Goal: Task Accomplishment & Management: Complete application form

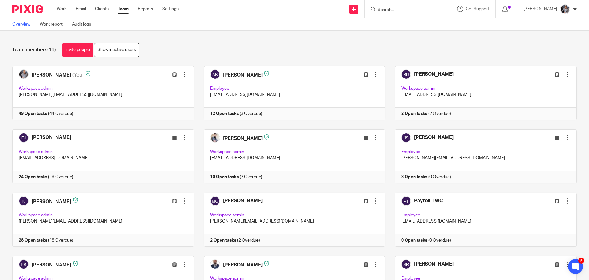
click at [393, 12] on input "Search" at bounding box center [404, 10] width 55 height 6
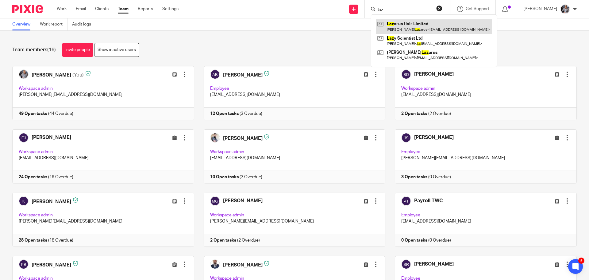
type input "laz"
click at [416, 25] on link at bounding box center [434, 26] width 116 height 14
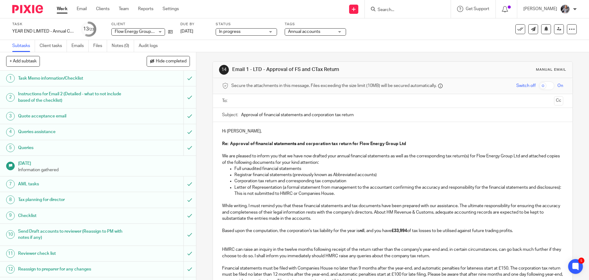
click at [264, 104] on input "text" at bounding box center [393, 100] width 318 height 7
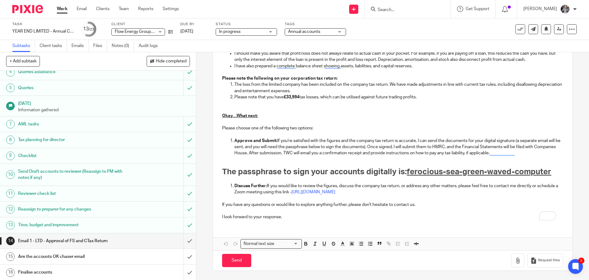
scroll to position [171, 0]
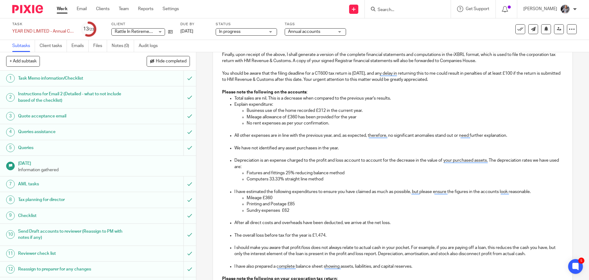
scroll to position [338, 0]
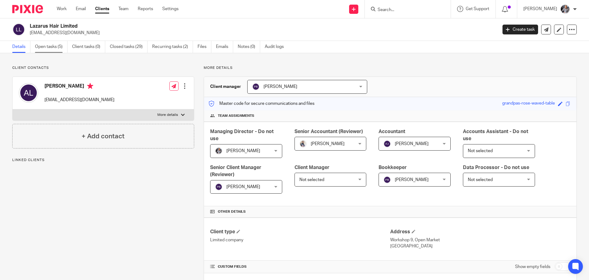
click at [51, 46] on link "Open tasks (5)" at bounding box center [51, 47] width 33 height 12
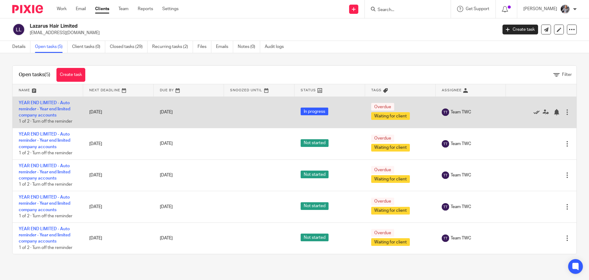
click at [534, 113] on icon at bounding box center [537, 112] width 6 height 6
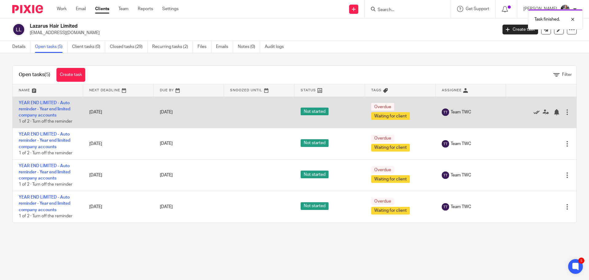
click at [534, 112] on icon at bounding box center [537, 112] width 6 height 6
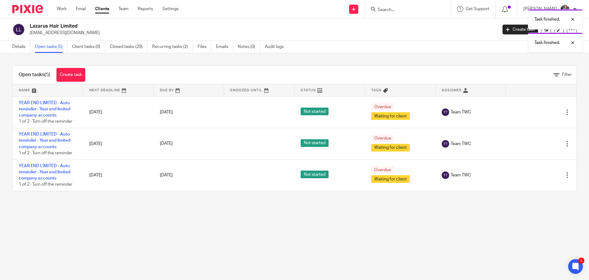
click at [534, 112] on icon at bounding box center [537, 112] width 6 height 6
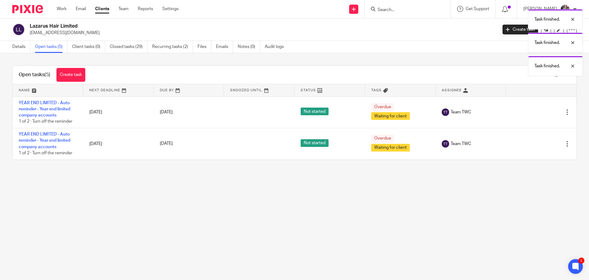
click at [534, 112] on icon at bounding box center [537, 112] width 6 height 6
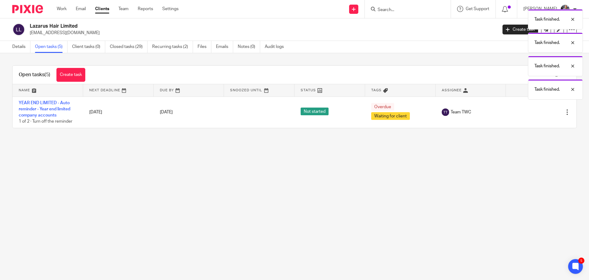
click at [534, 112] on icon at bounding box center [537, 112] width 6 height 6
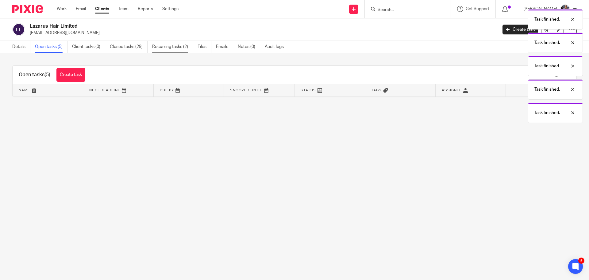
click at [183, 50] on link "Recurring tasks (2)" at bounding box center [172, 47] width 41 height 12
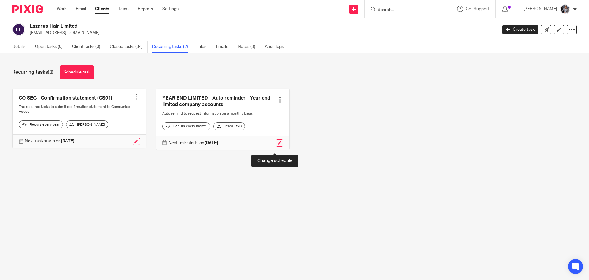
click at [277, 146] on link at bounding box center [279, 142] width 7 height 7
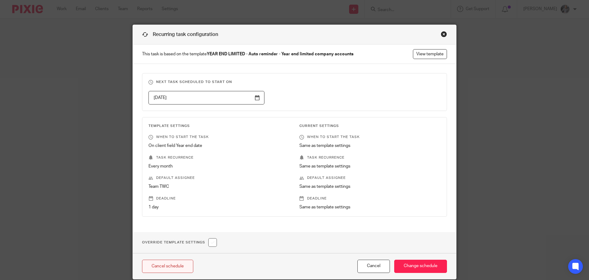
click at [175, 261] on link "Cancel schedule" at bounding box center [167, 265] width 51 height 13
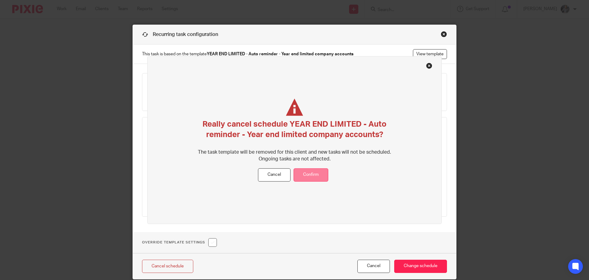
click at [308, 176] on button "Confirm" at bounding box center [311, 174] width 35 height 13
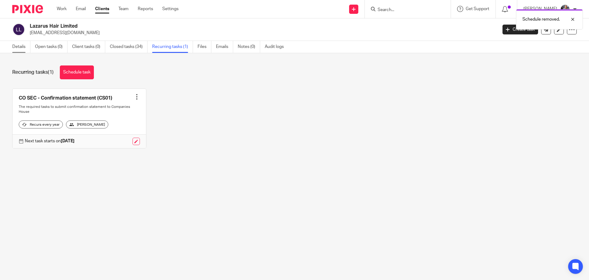
click at [14, 45] on link "Details" at bounding box center [21, 47] width 18 height 12
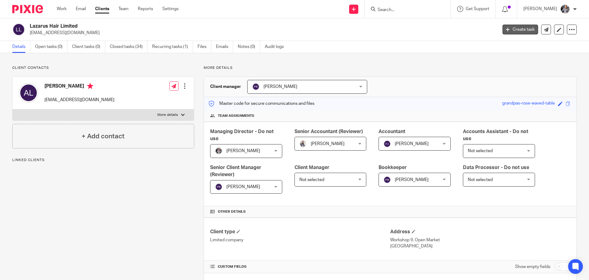
drag, startPoint x: 0, startPoint y: 0, endPoint x: 506, endPoint y: 32, distance: 507.2
click at [509, 32] on link "Create task" at bounding box center [521, 30] width 36 height 10
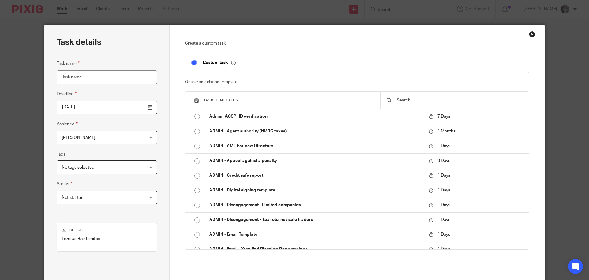
click at [427, 103] on input "text" at bounding box center [459, 100] width 127 height 7
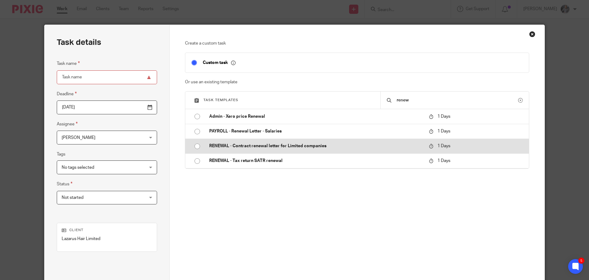
type input "renew"
click at [249, 147] on p "RENEWAL - Contract renewal letter for Limited companies" at bounding box center [316, 146] width 214 height 6
type input "[DATE]"
type input "RENEWAL - Contract renewal letter for Limited companies"
checkbox input "false"
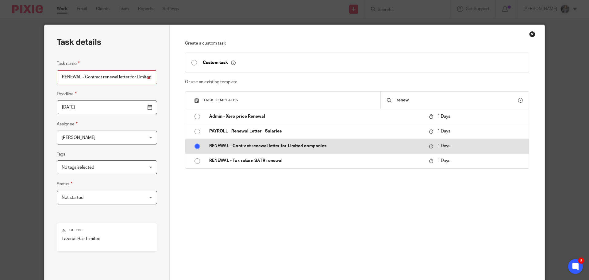
radio input "true"
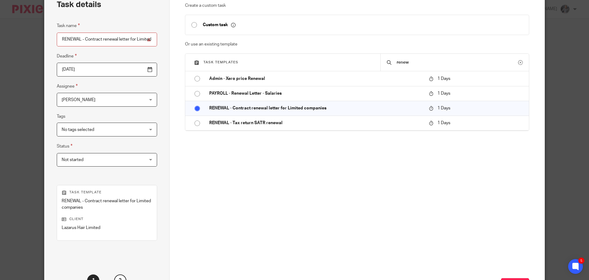
scroll to position [89, 0]
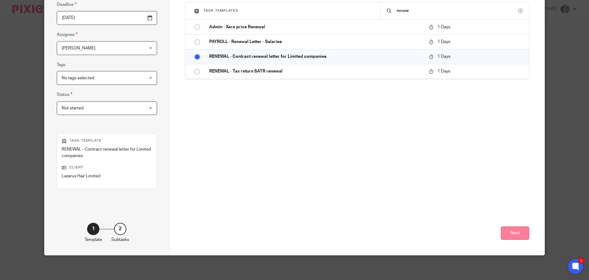
click at [507, 231] on button "Next" at bounding box center [515, 232] width 28 height 13
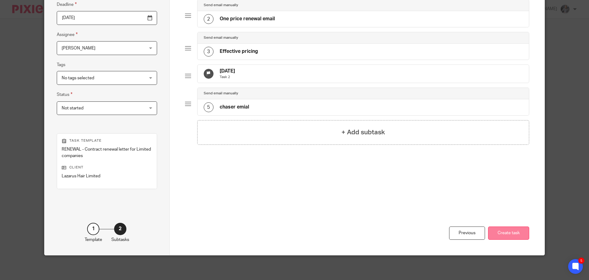
click at [504, 229] on button "Create task" at bounding box center [508, 232] width 41 height 13
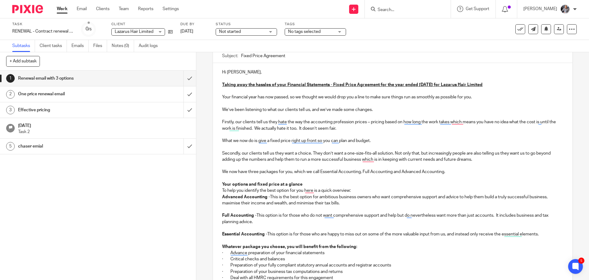
scroll to position [28, 0]
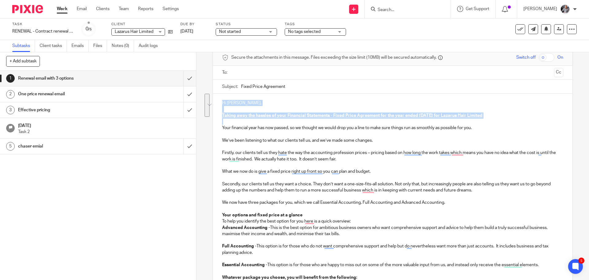
drag, startPoint x: 220, startPoint y: 100, endPoint x: 502, endPoint y: 120, distance: 282.8
copy div "Hi [PERSON_NAME], Taking away the hassles of your Financial Statements - Fixed …"
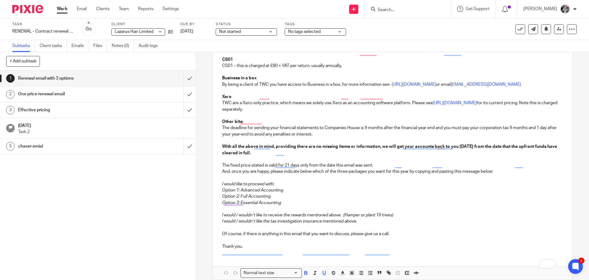
scroll to position [642, 0]
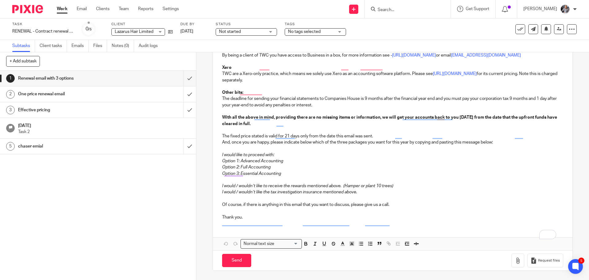
drag, startPoint x: 418, startPoint y: 203, endPoint x: 415, endPoint y: 204, distance: 3.7
click at [417, 204] on p "Of course, if there is anything in this email that you want to discuss, please …" at bounding box center [392, 204] width 341 height 6
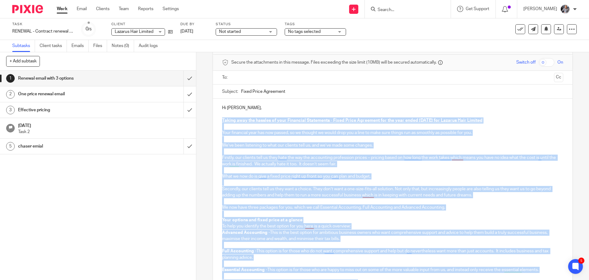
scroll to position [0, 0]
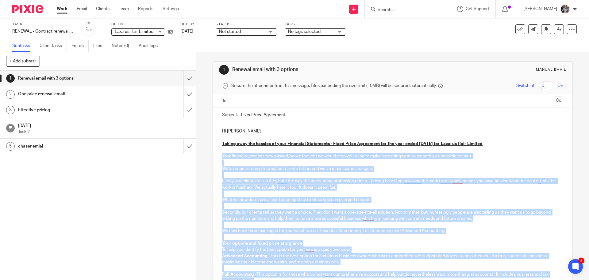
drag, startPoint x: 258, startPoint y: 219, endPoint x: 220, endPoint y: 154, distance: 74.4
copy div "Lore ipsumdolo sita con adi elitse, do ei tempori ut labor etdo mag a enim ad m…"
